Goal: Use online tool/utility: Utilize a website feature to perform a specific function

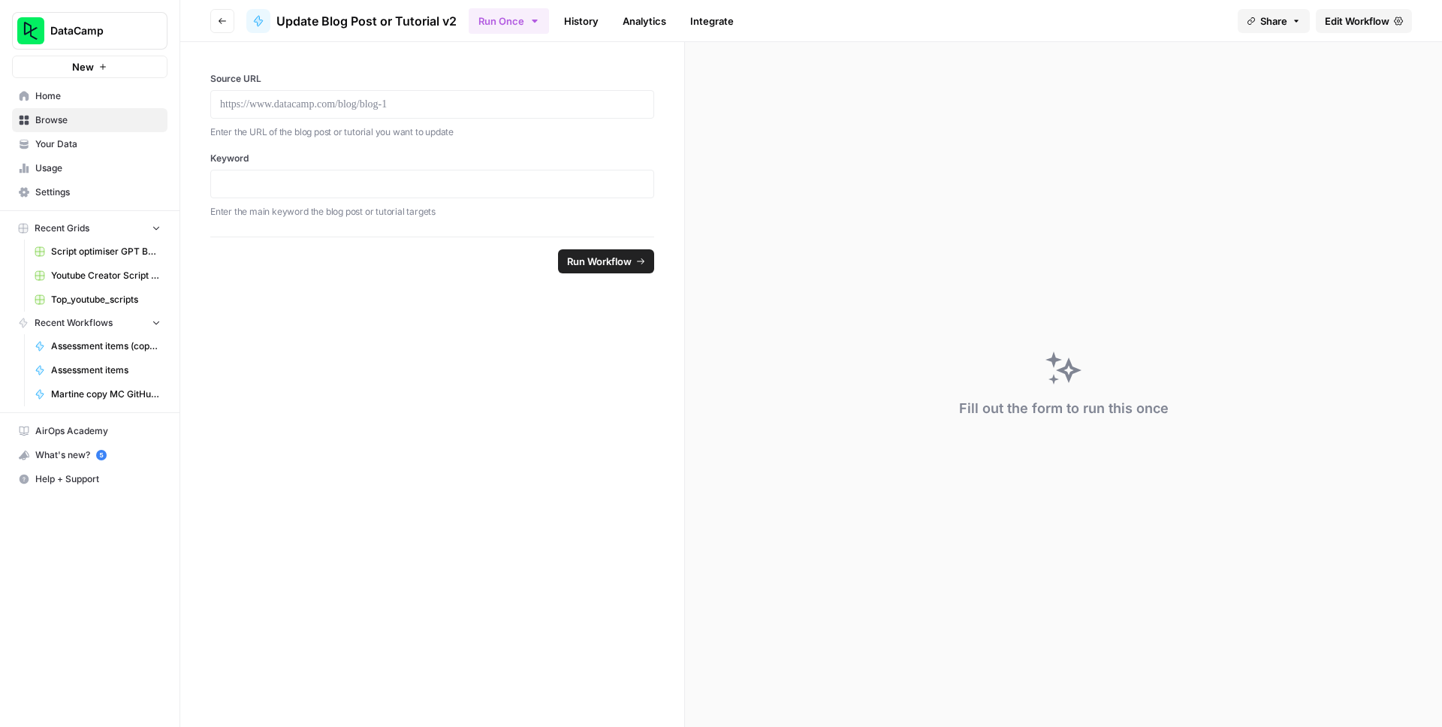
click at [109, 94] on span "Home" at bounding box center [97, 96] width 125 height 14
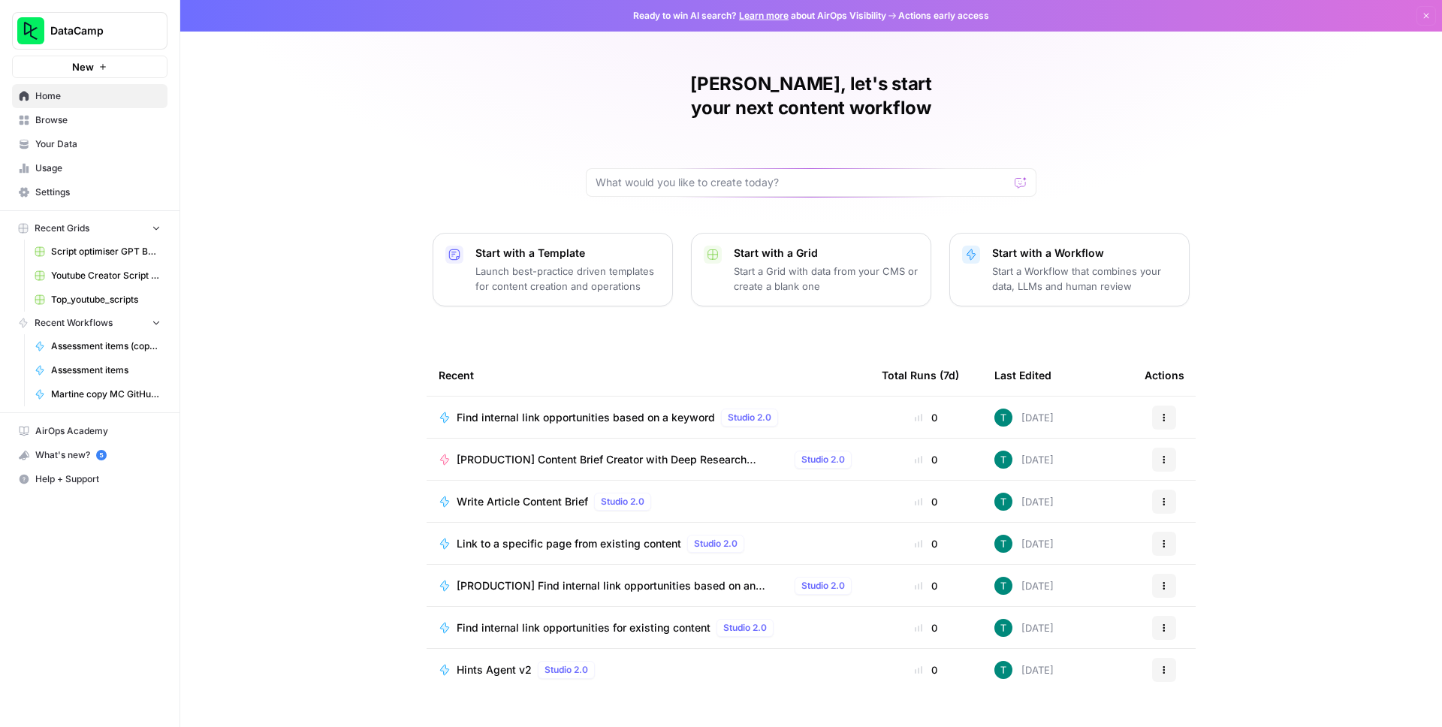
click at [118, 119] on span "Browse" at bounding box center [97, 120] width 125 height 14
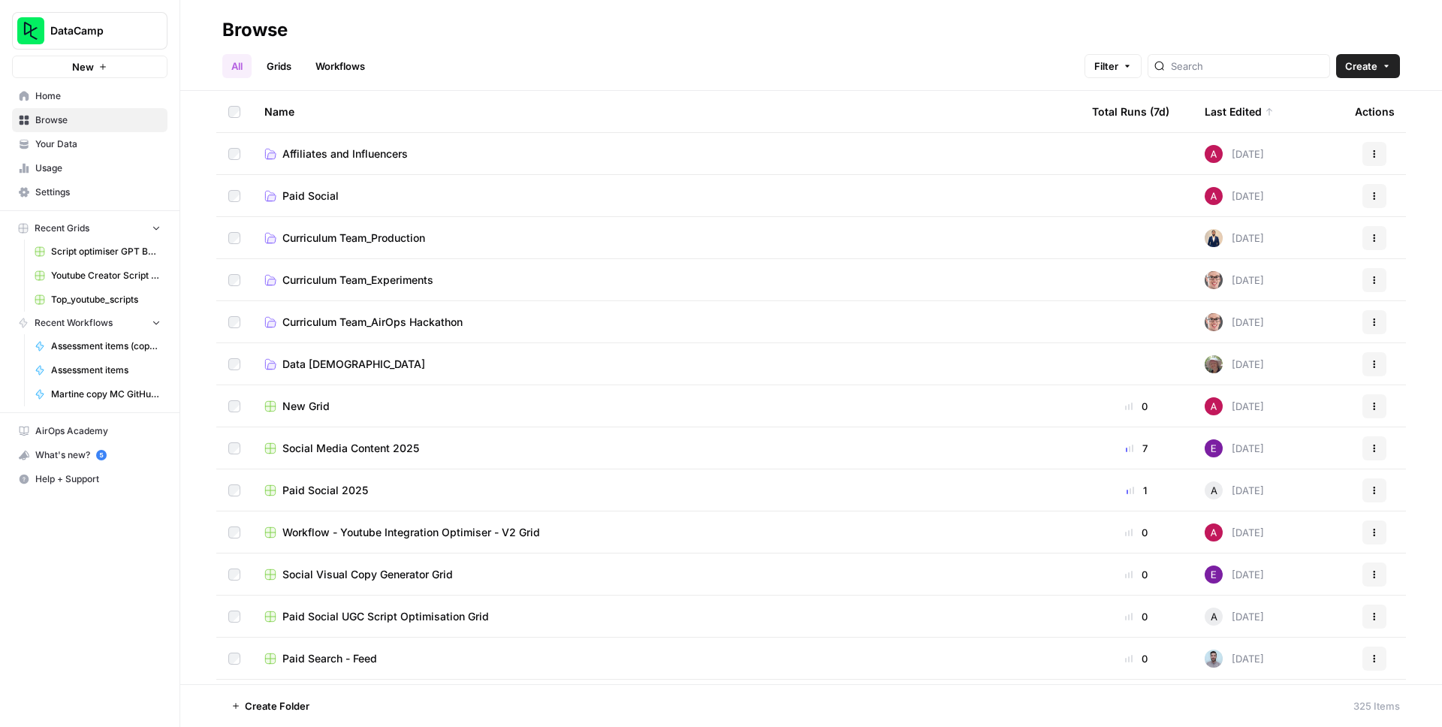
click at [337, 238] on span "Curriculum Team_Production" at bounding box center [353, 238] width 143 height 15
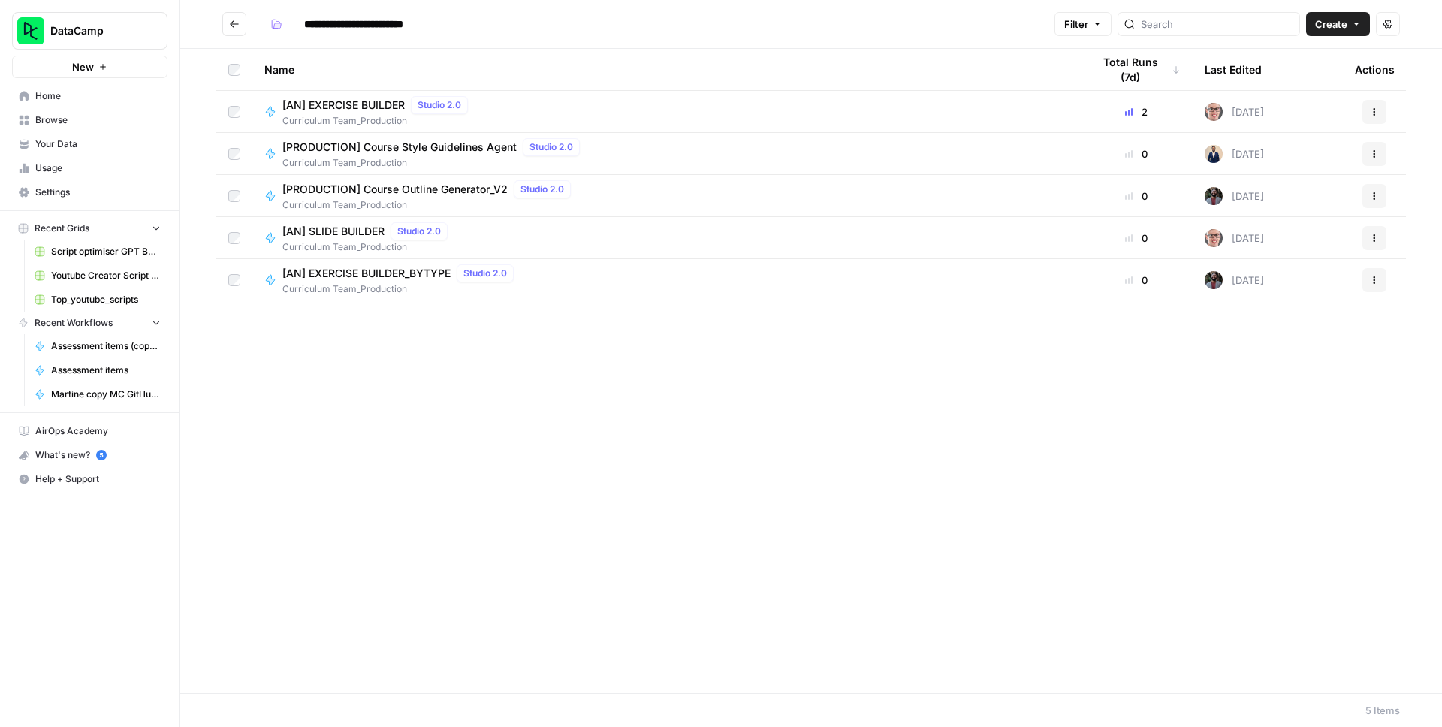
click at [230, 29] on icon "Go back" at bounding box center [234, 24] width 11 height 11
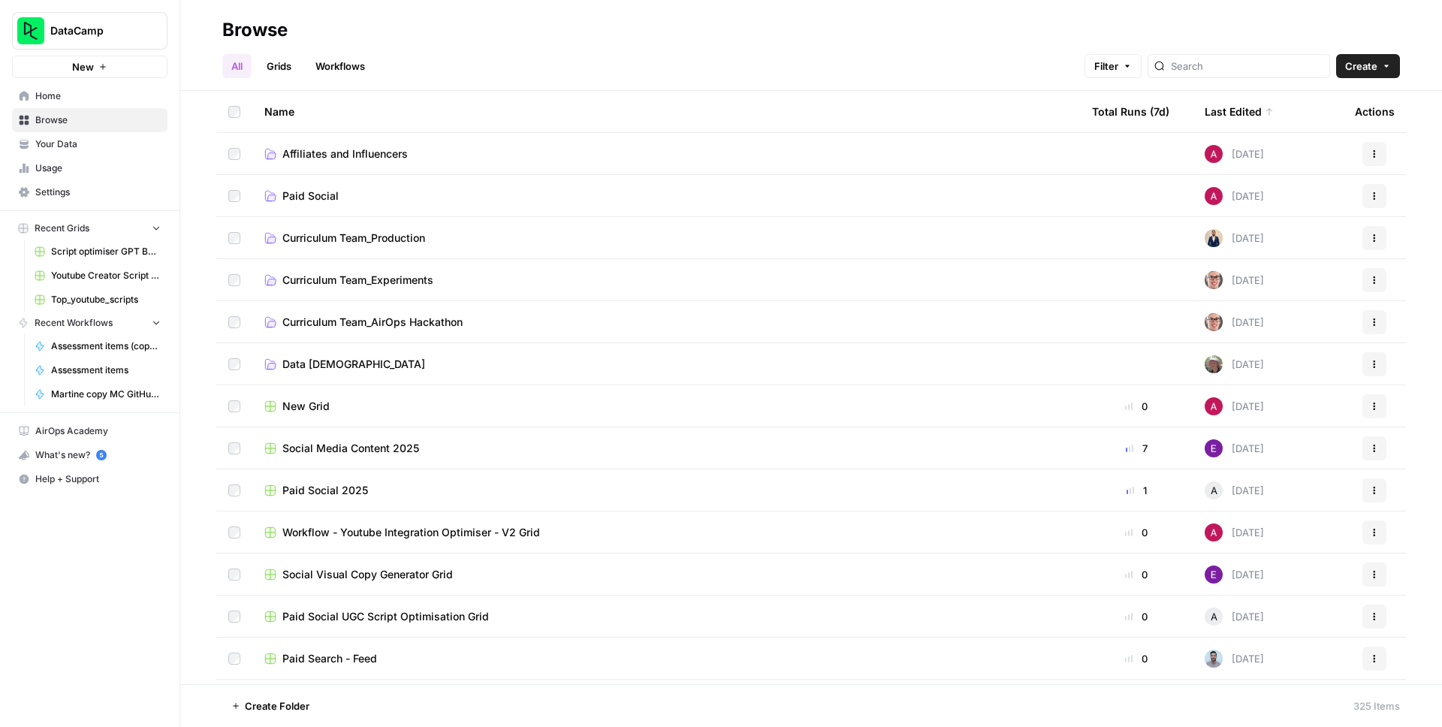
click at [392, 277] on span "Curriculum Team_Experiments" at bounding box center [357, 280] width 151 height 15
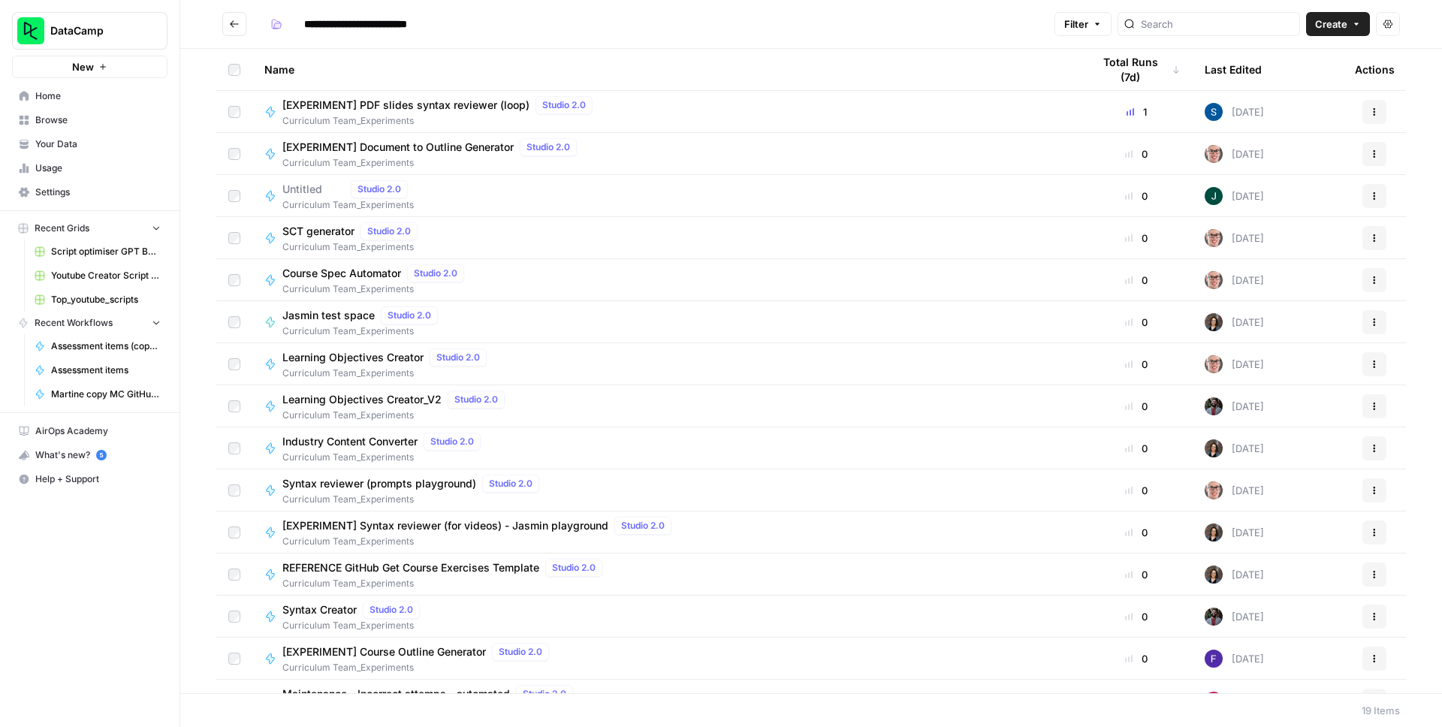
click at [239, 28] on icon "Go back" at bounding box center [234, 24] width 11 height 11
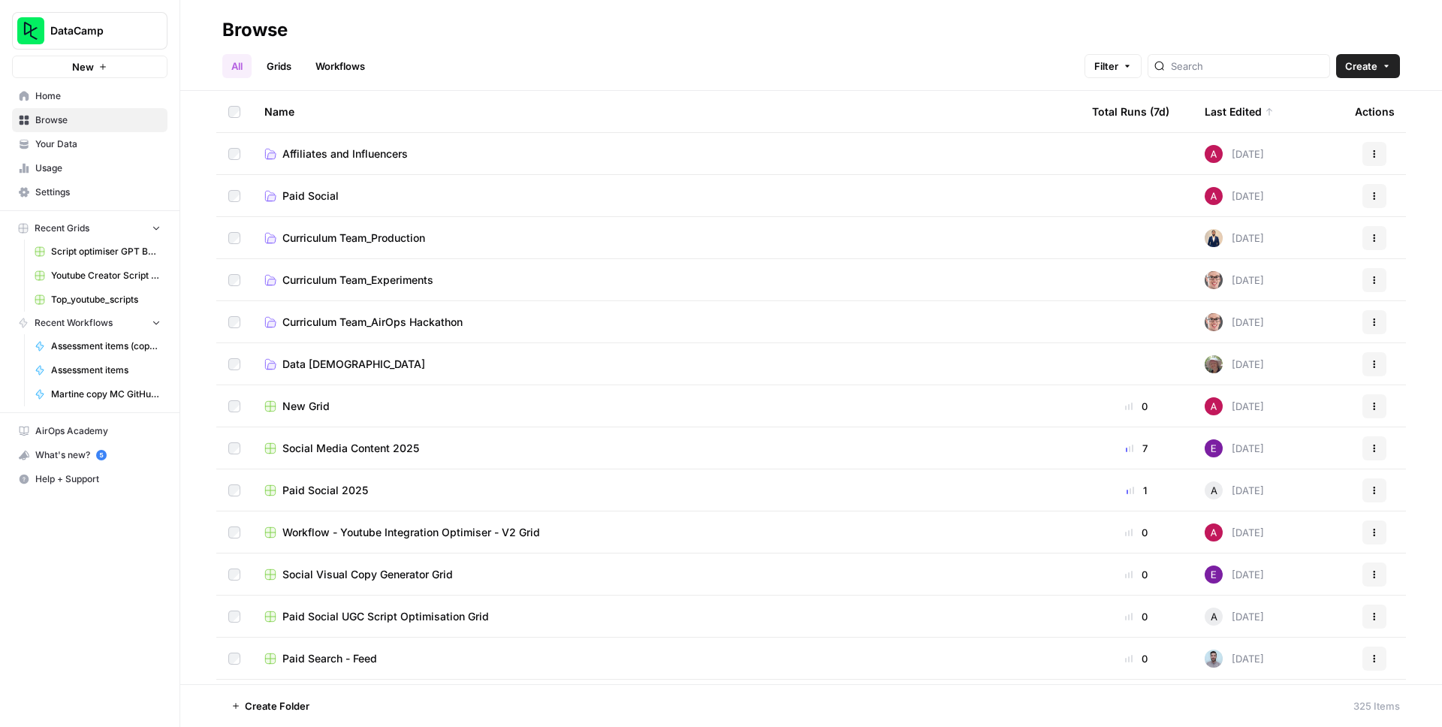
click at [354, 236] on span "Curriculum Team_Production" at bounding box center [353, 238] width 143 height 15
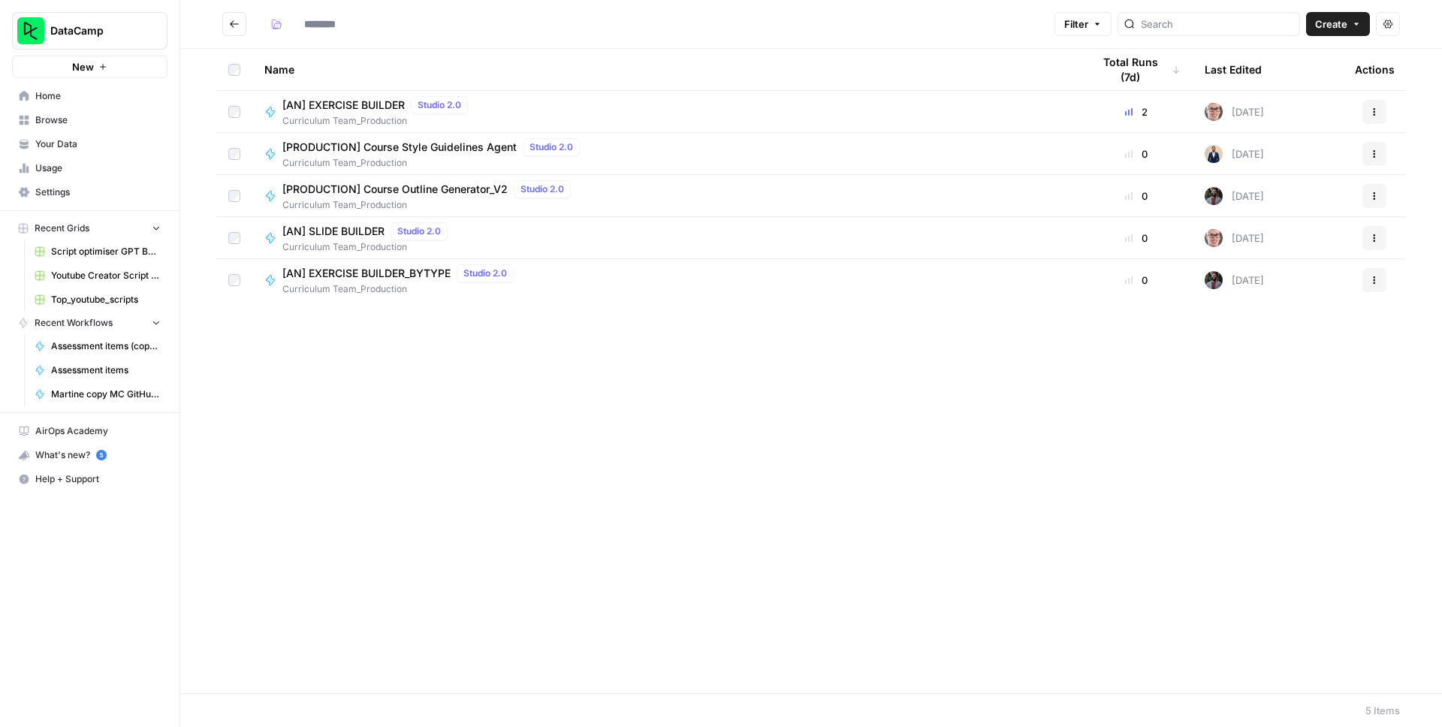
type input "**********"
click at [306, 458] on div "Name Total Runs (7d) Last Edited Actions [AN] EXERCISE BUILDER Studio 2.0 Curri…" at bounding box center [810, 371] width 1261 height 644
click at [63, 102] on span "Home" at bounding box center [97, 96] width 125 height 14
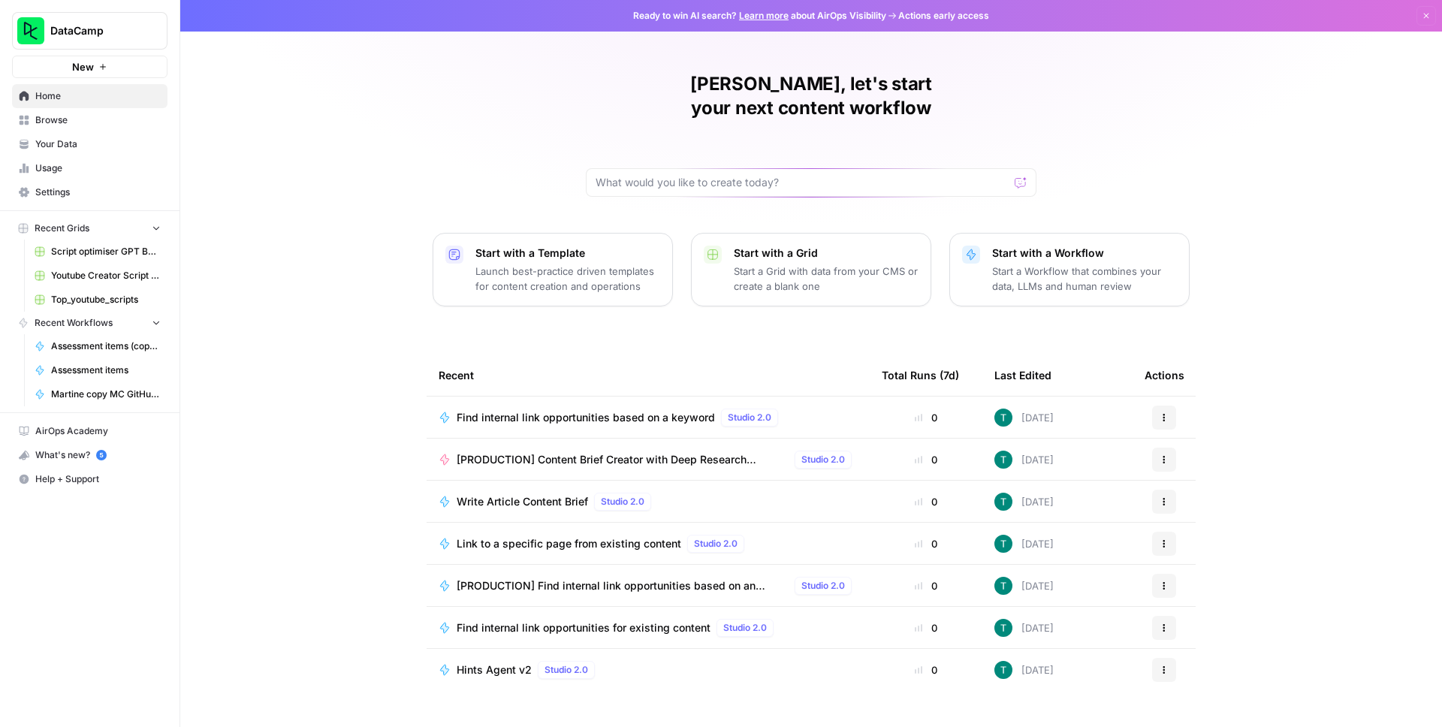
click at [316, 280] on div "[PERSON_NAME], let's start your next content workflow Start with a Template Lau…" at bounding box center [810, 363] width 1261 height 727
click at [140, 67] on button "New" at bounding box center [89, 67] width 155 height 23
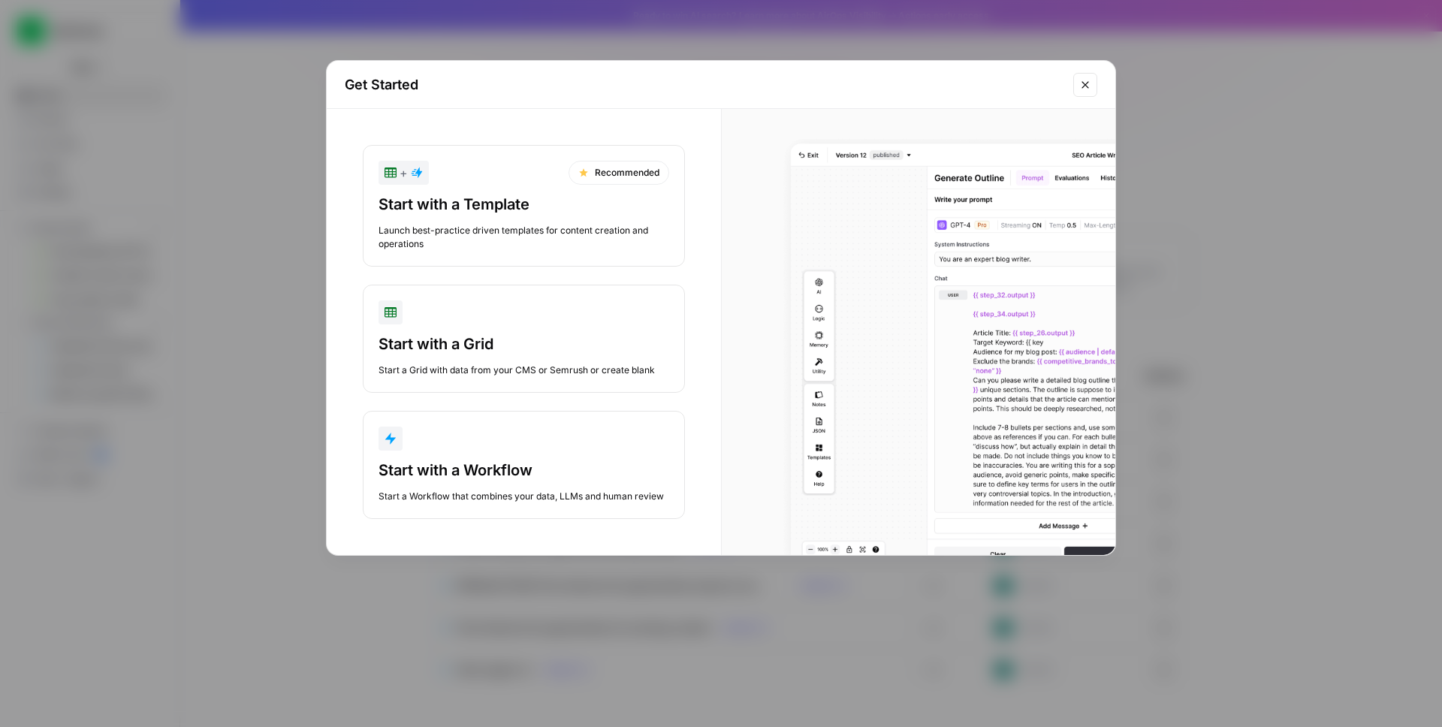
click at [658, 444] on div "button" at bounding box center [523, 438] width 291 height 24
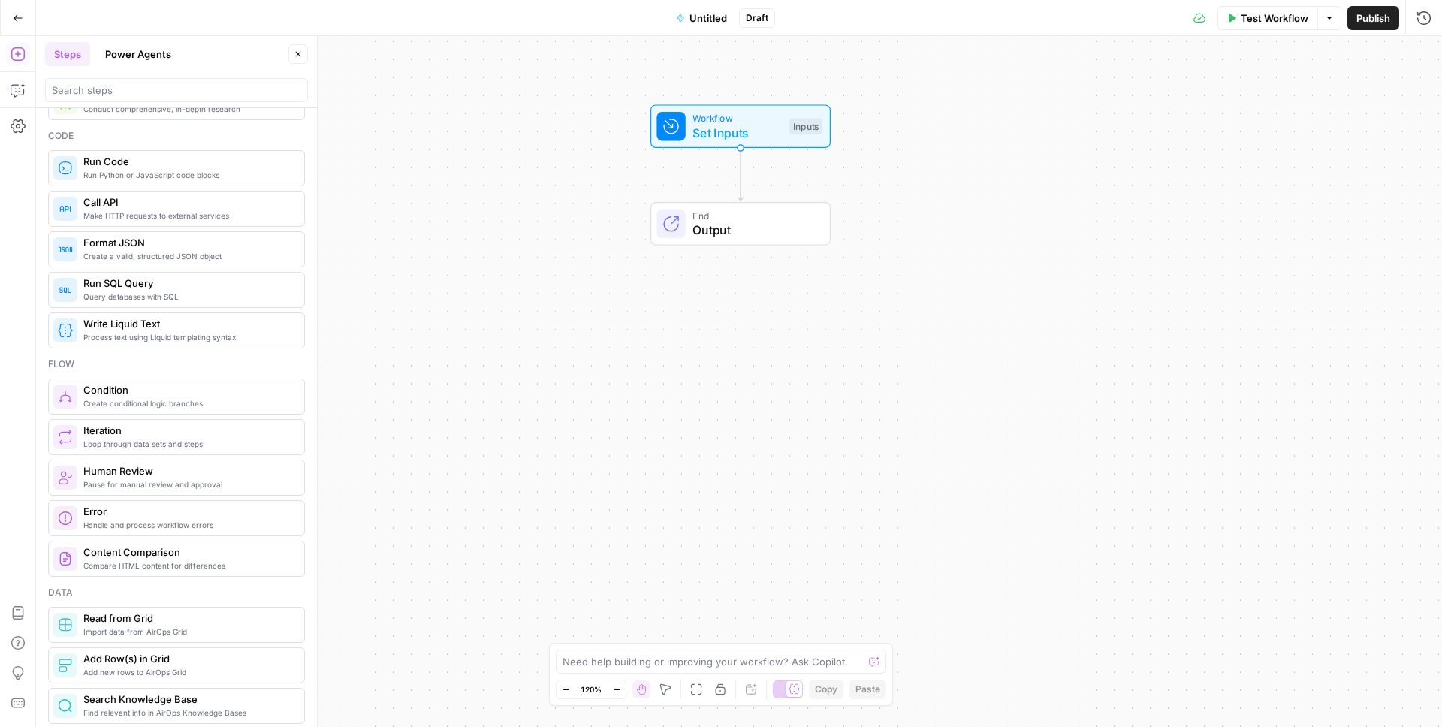
scroll to position [244, 0]
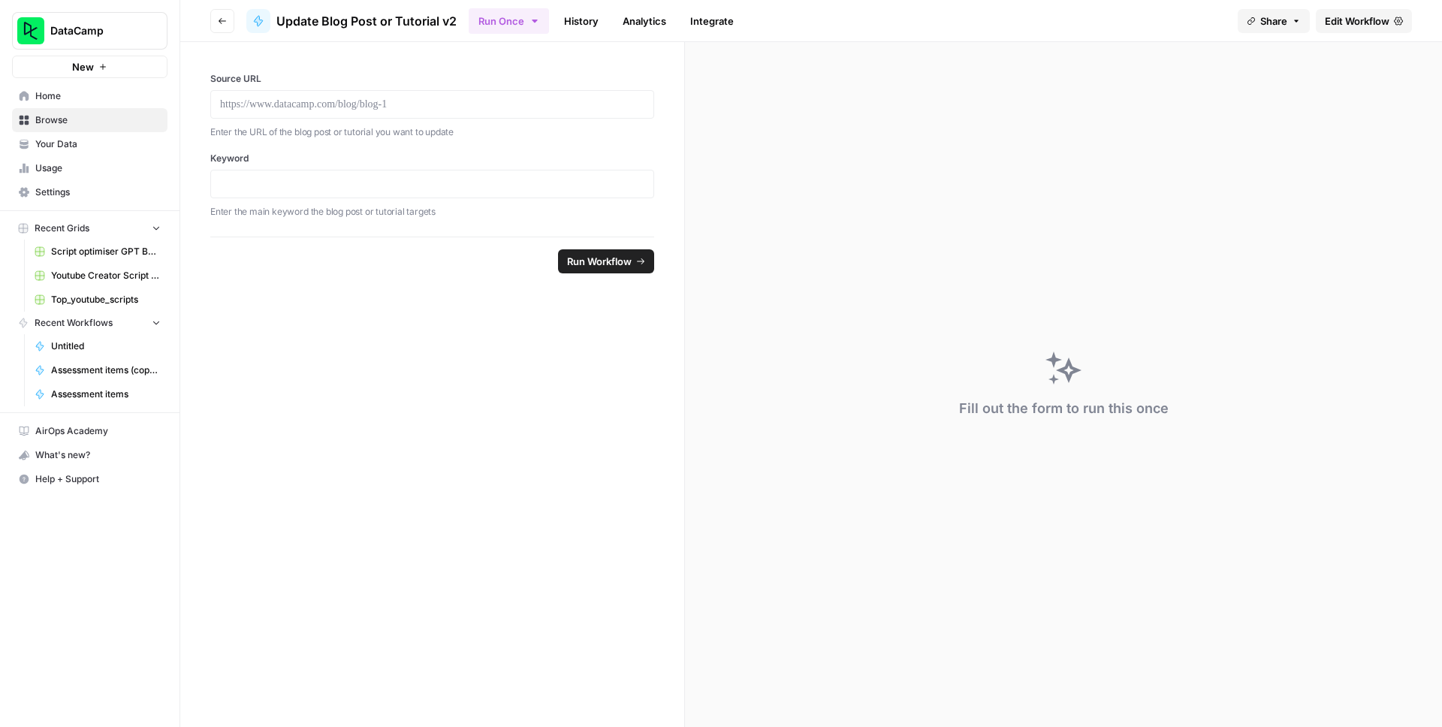
click at [117, 92] on span "Home" at bounding box center [97, 96] width 125 height 14
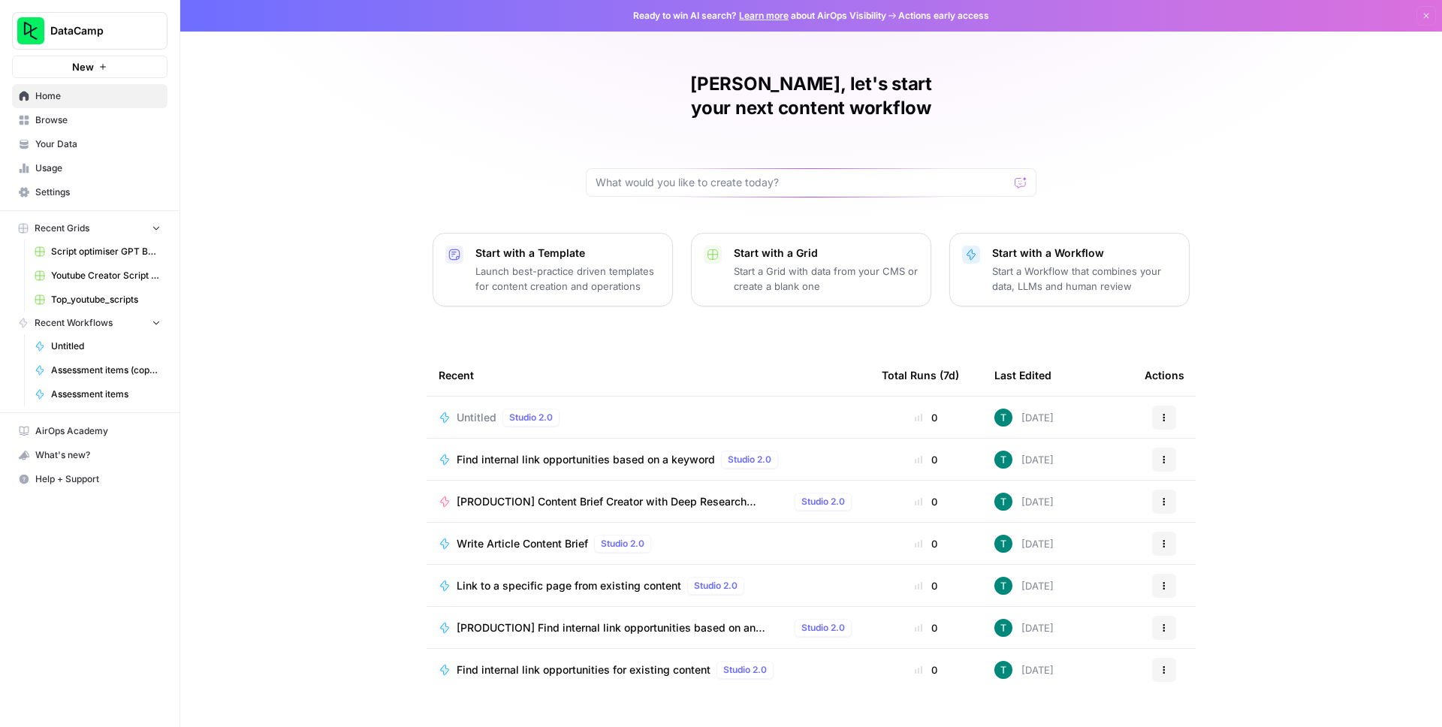
click at [134, 117] on span "Browse" at bounding box center [97, 120] width 125 height 14
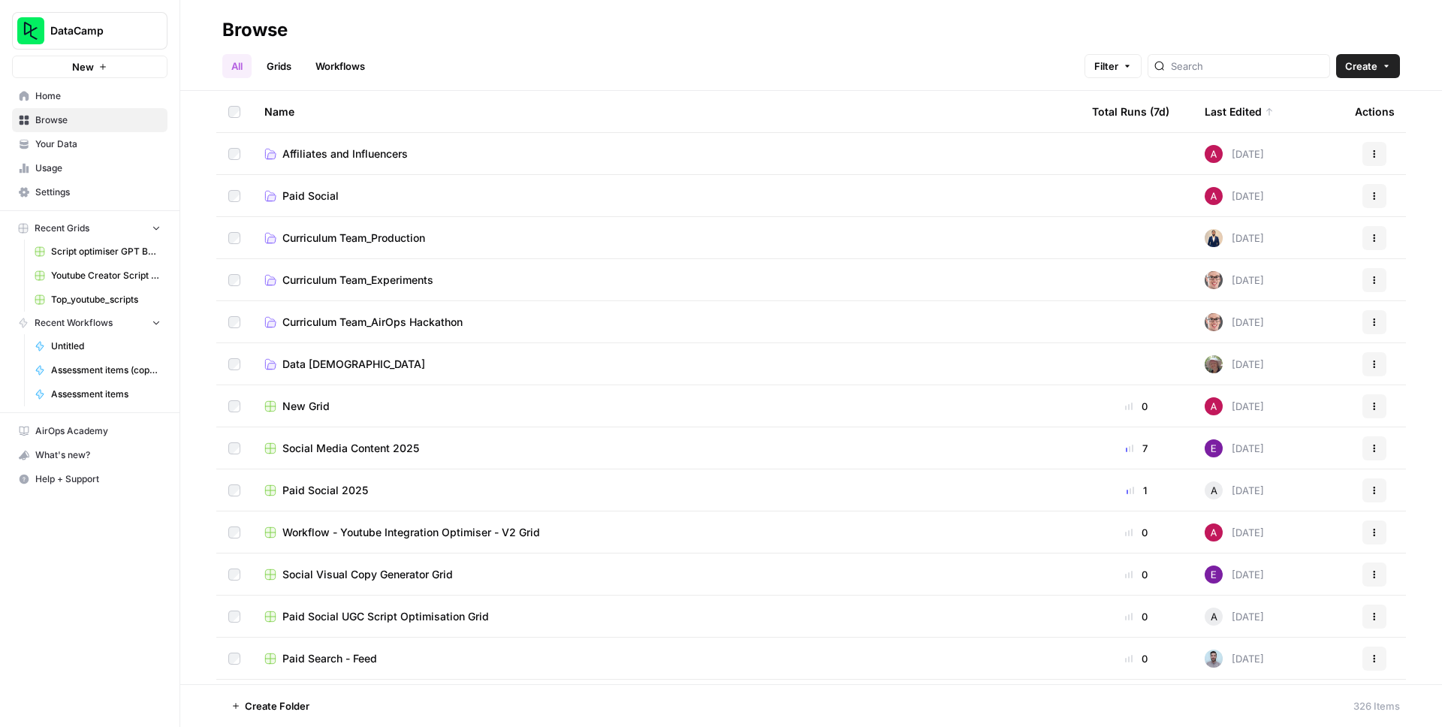
click at [335, 238] on span "Curriculum Team_Production" at bounding box center [353, 238] width 143 height 15
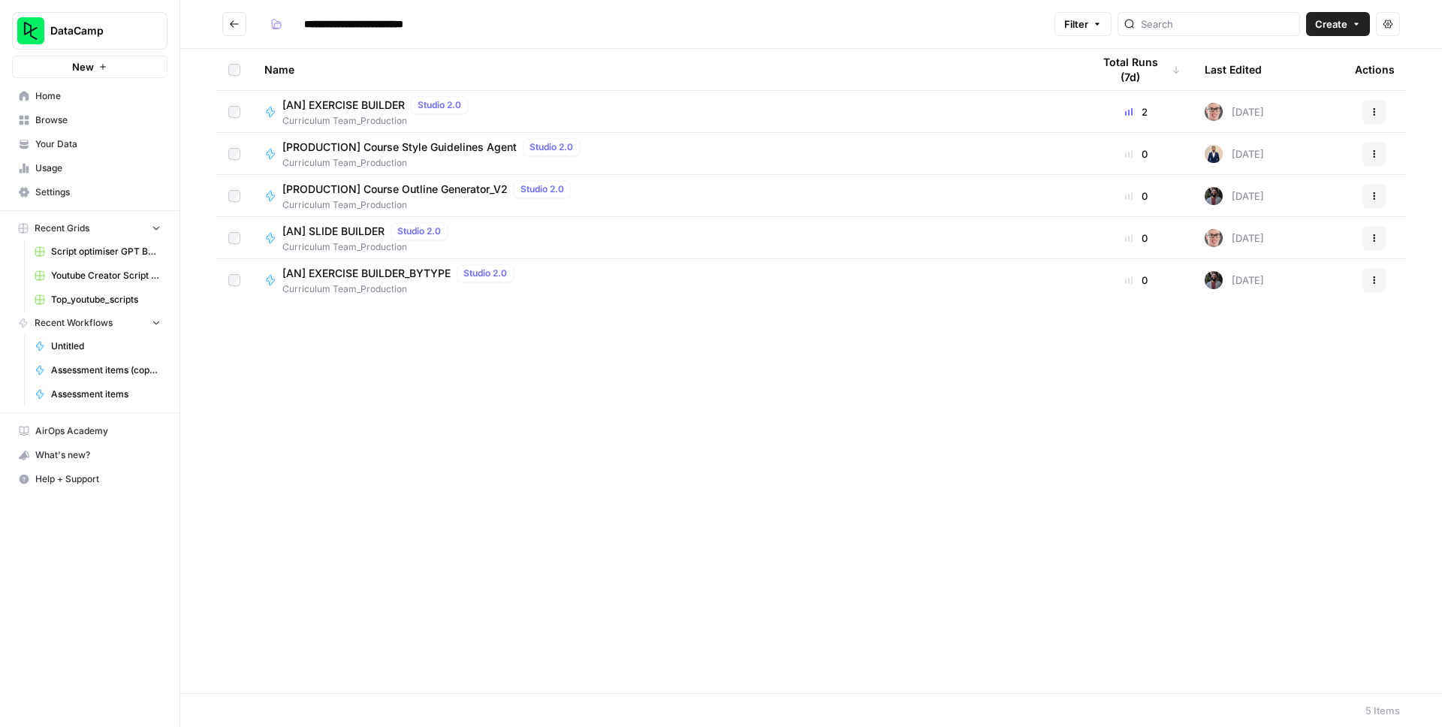
click at [405, 192] on span "[PRODUCTION] Course Outline Generator_V2" at bounding box center [394, 189] width 225 height 15
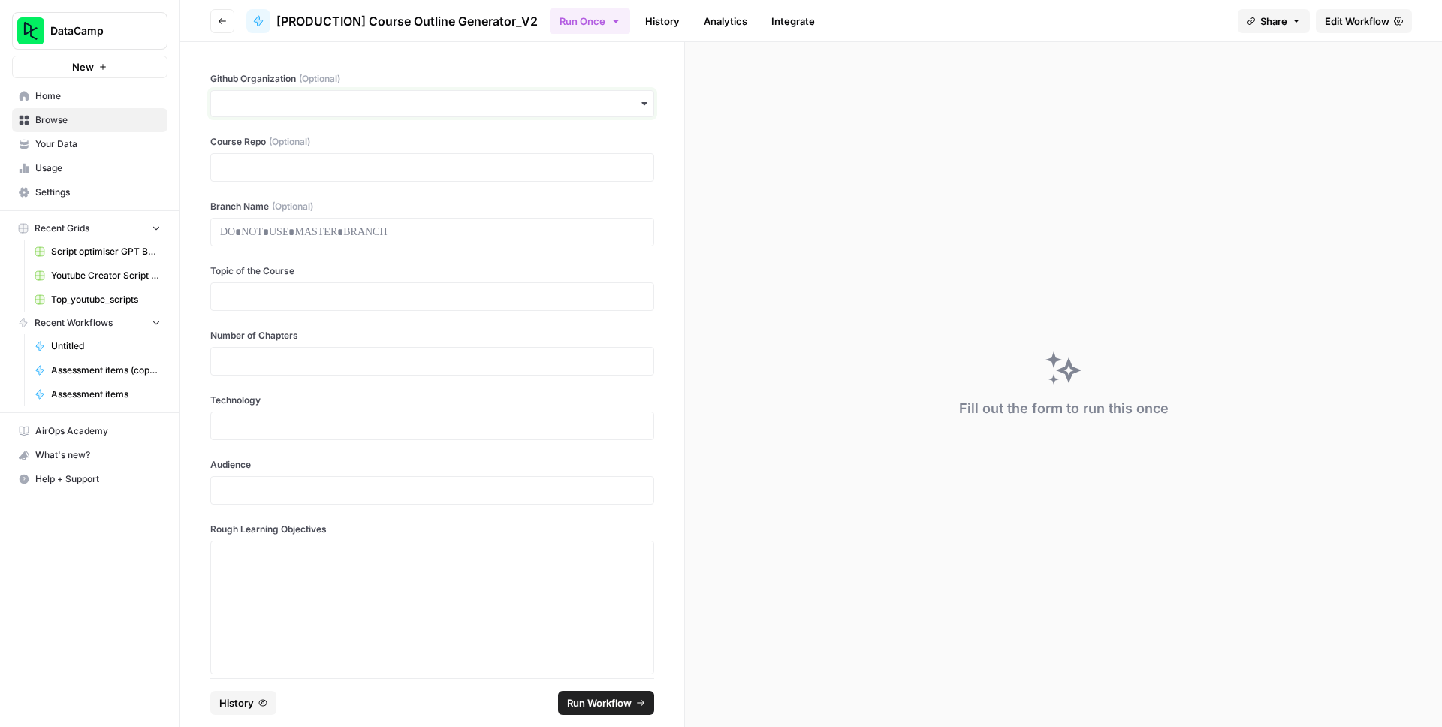
click at [256, 101] on input "Github Organization (Optional)" at bounding box center [432, 103] width 424 height 15
click at [192, 109] on div "Github Organization (Optional) Course Repo (Optional) Branch Name (Optional) To…" at bounding box center [432, 360] width 504 height 636
click at [273, 167] on p at bounding box center [432, 167] width 424 height 15
click at [194, 159] on div "Github Organization (Optional) Course Repo (Optional) Branch Name (Optional) To…" at bounding box center [432, 360] width 504 height 636
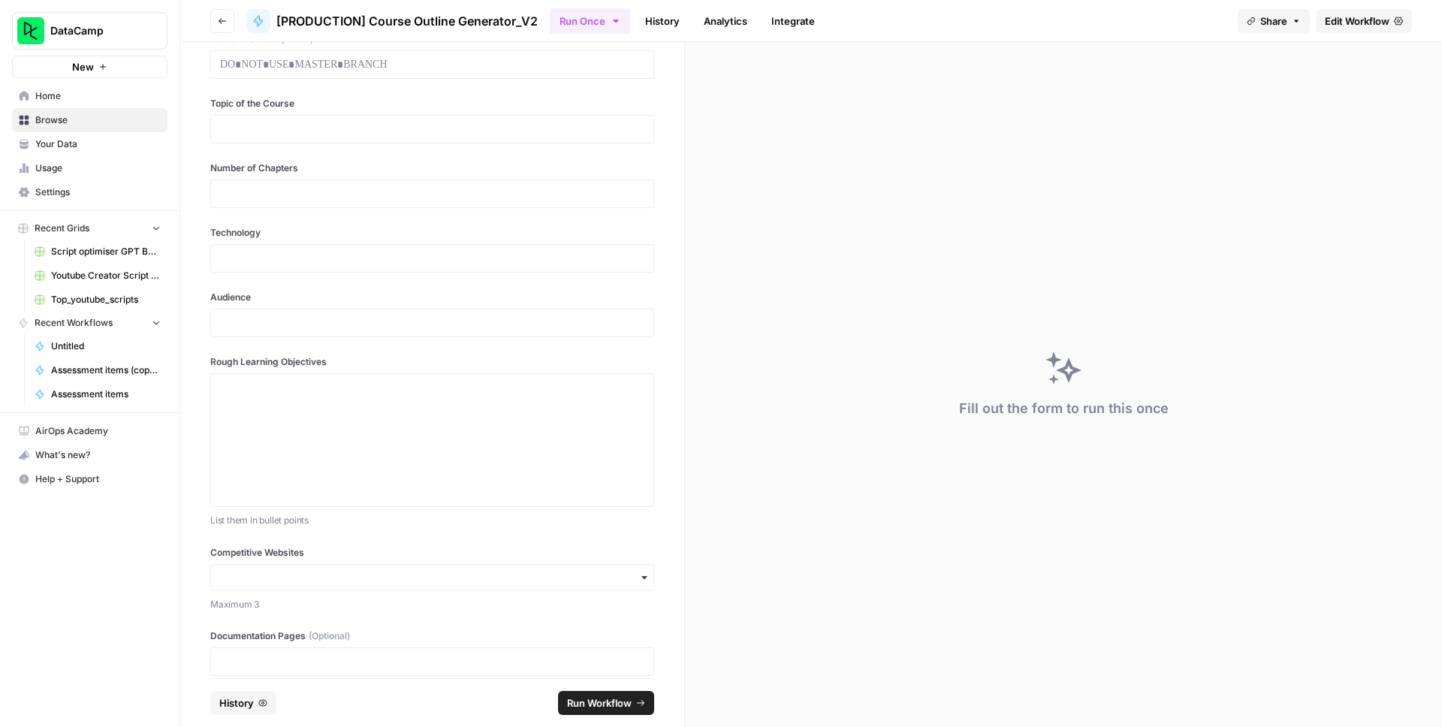
scroll to position [183, 0]
